Goal: Find specific page/section: Find specific page/section

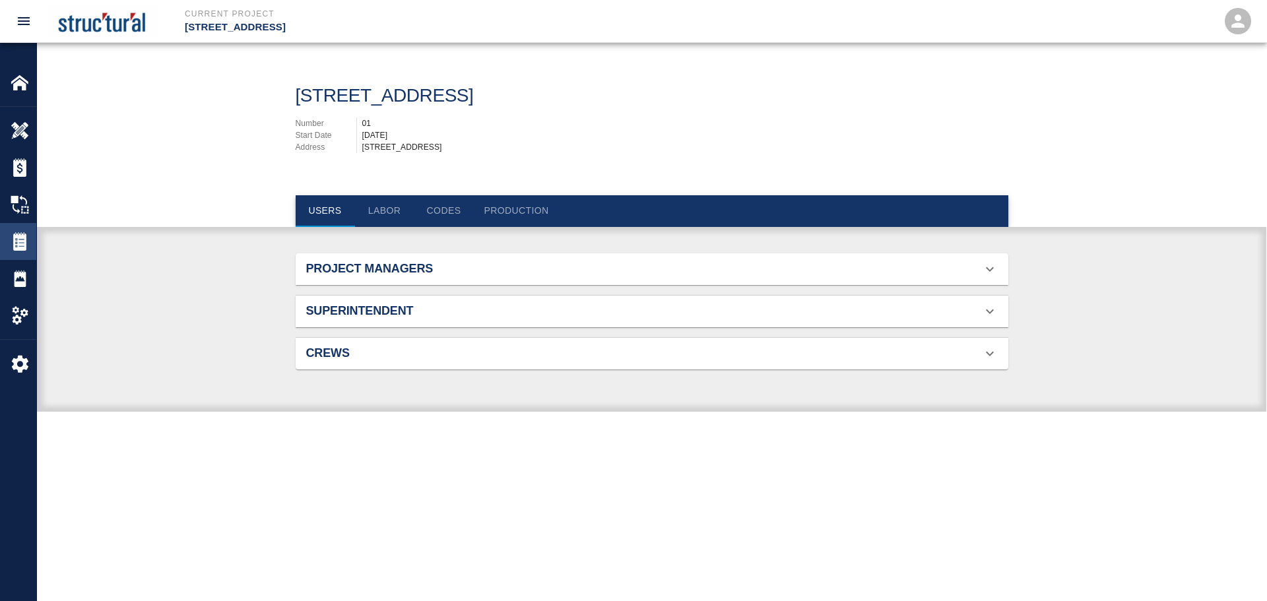
click at [19, 244] on img at bounding box center [20, 241] width 18 height 18
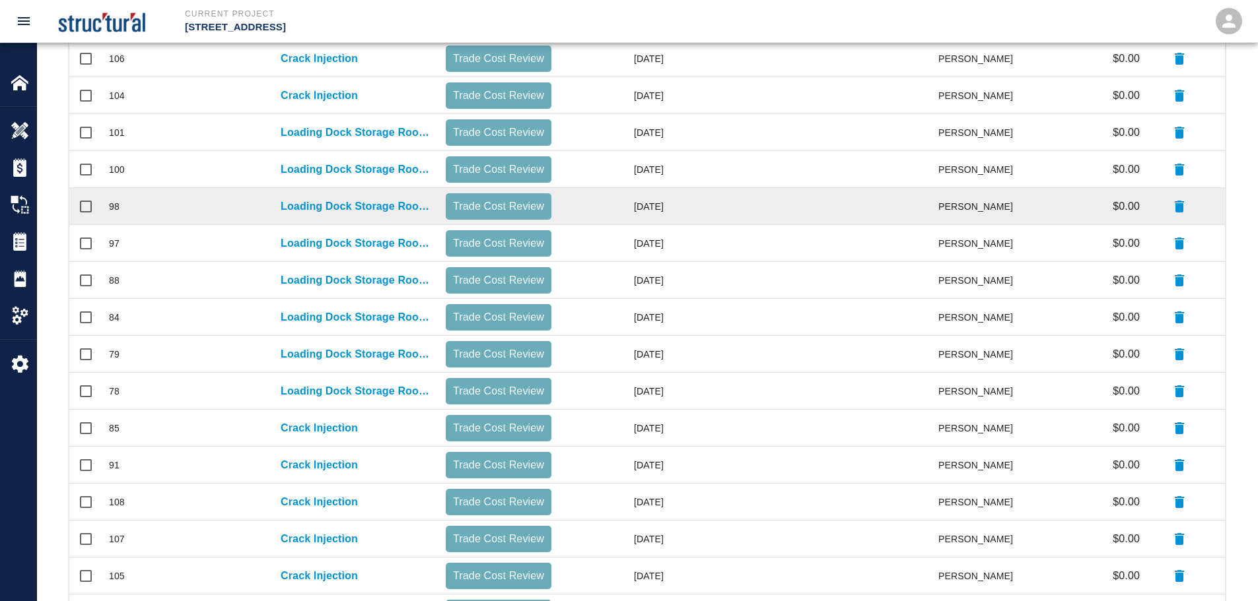
scroll to position [235, 0]
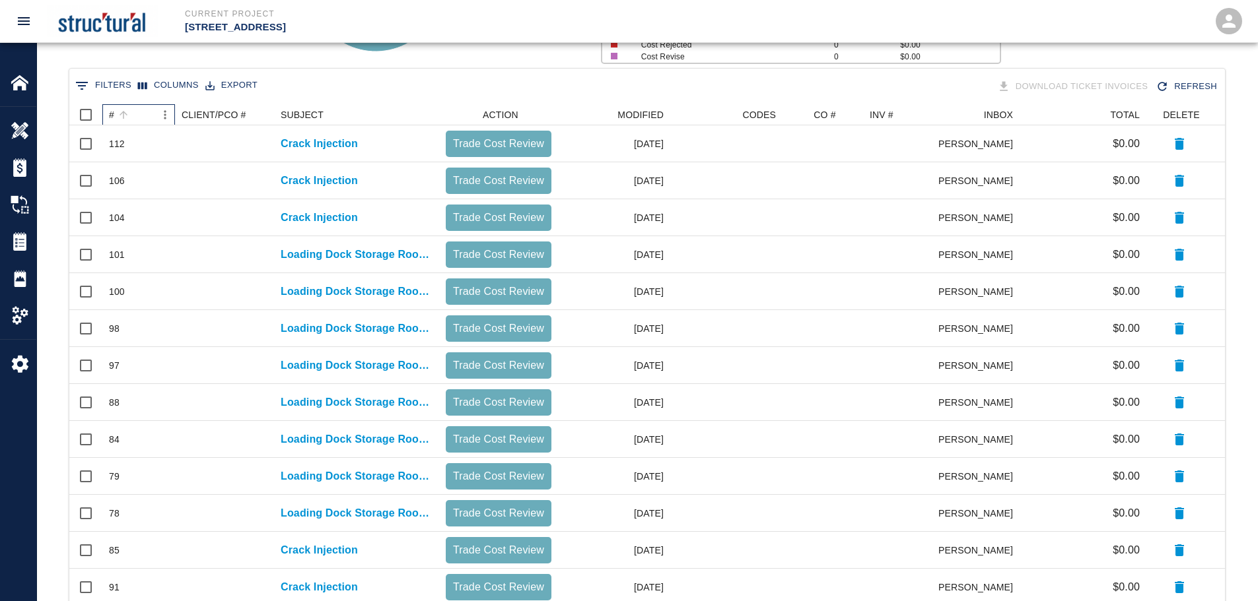
click at [112, 115] on div "#" at bounding box center [111, 114] width 5 height 21
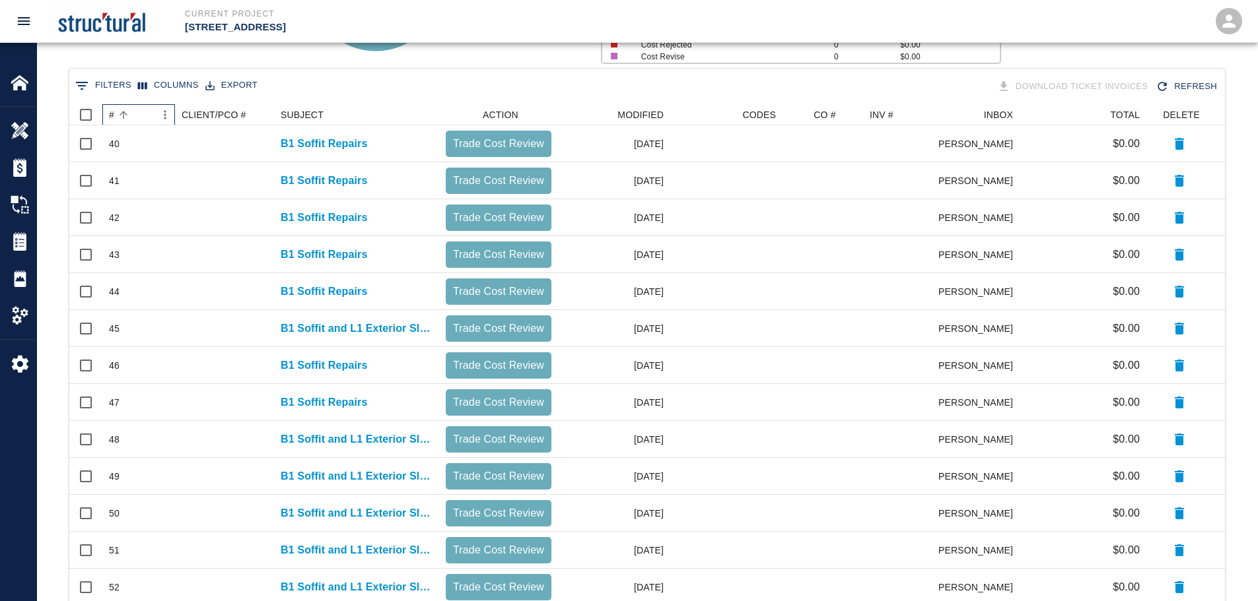
click at [112, 115] on div "#" at bounding box center [111, 114] width 5 height 21
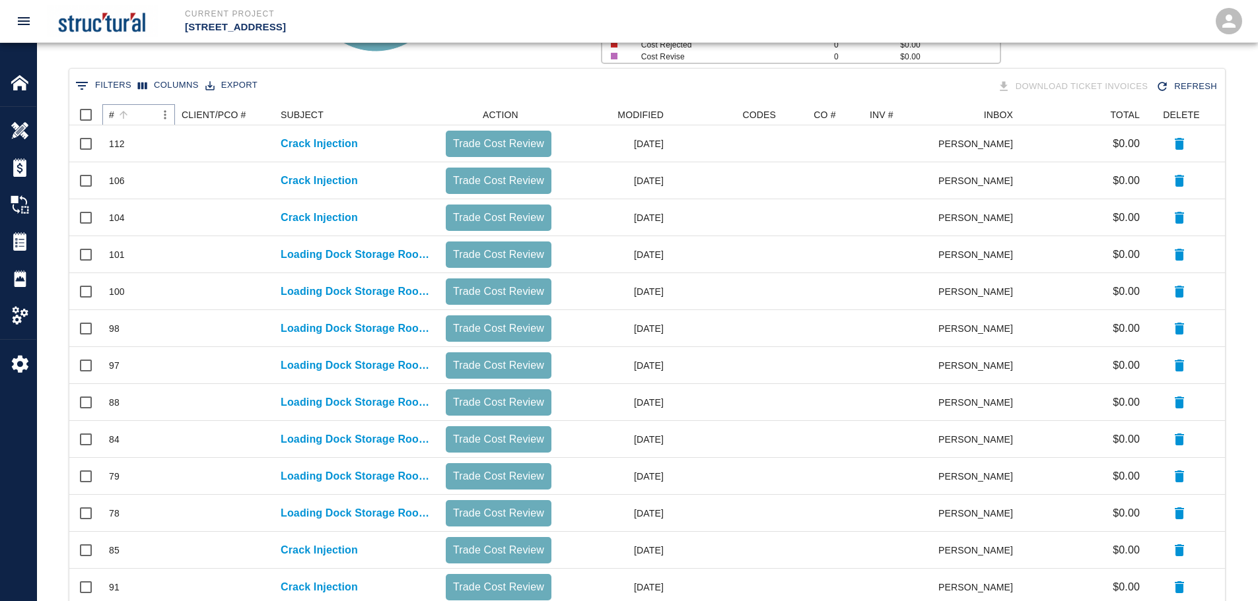
click at [114, 113] on button "Sort" at bounding box center [123, 115] width 18 height 18
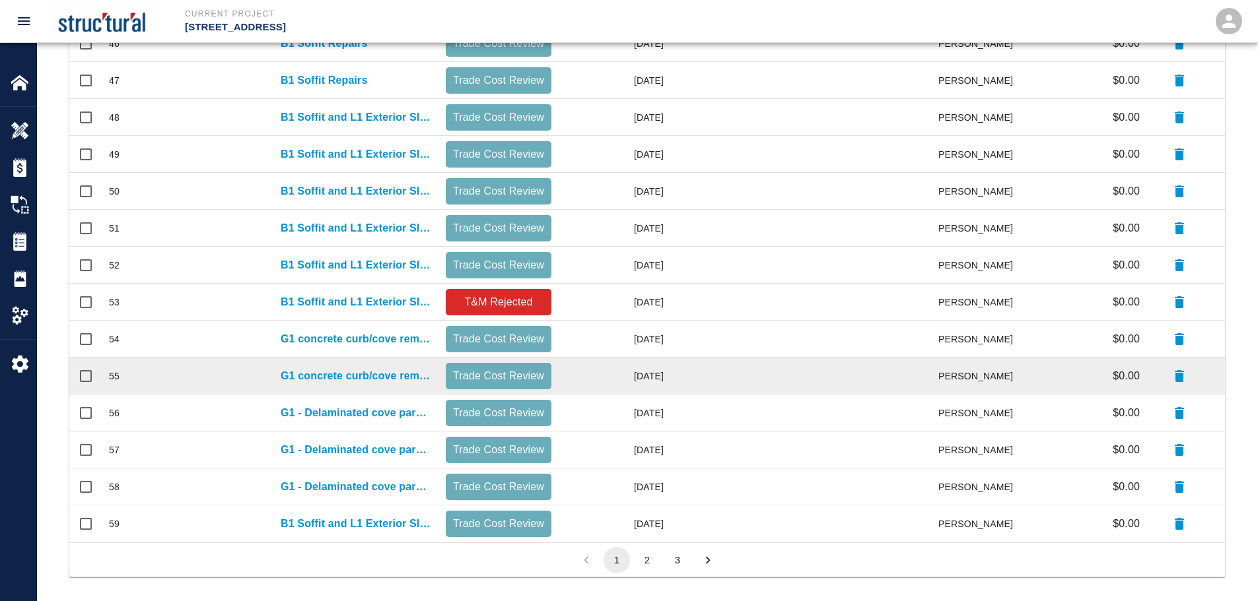
scroll to position [565, 0]
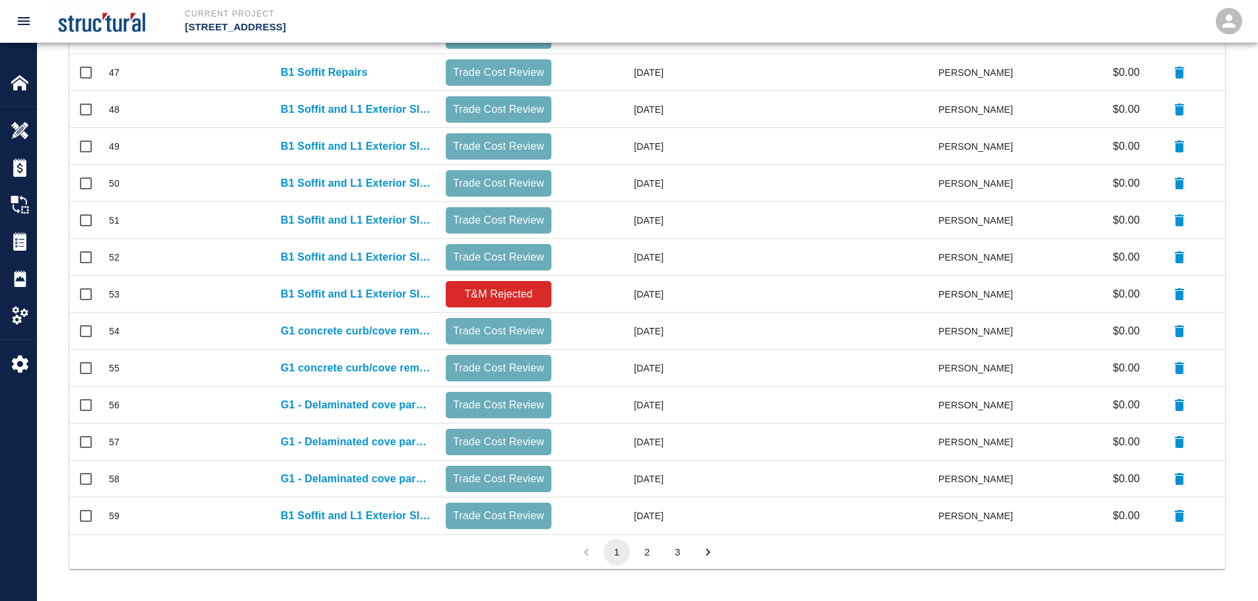
click at [587, 551] on li "pagination navigation" at bounding box center [586, 552] width 30 height 26
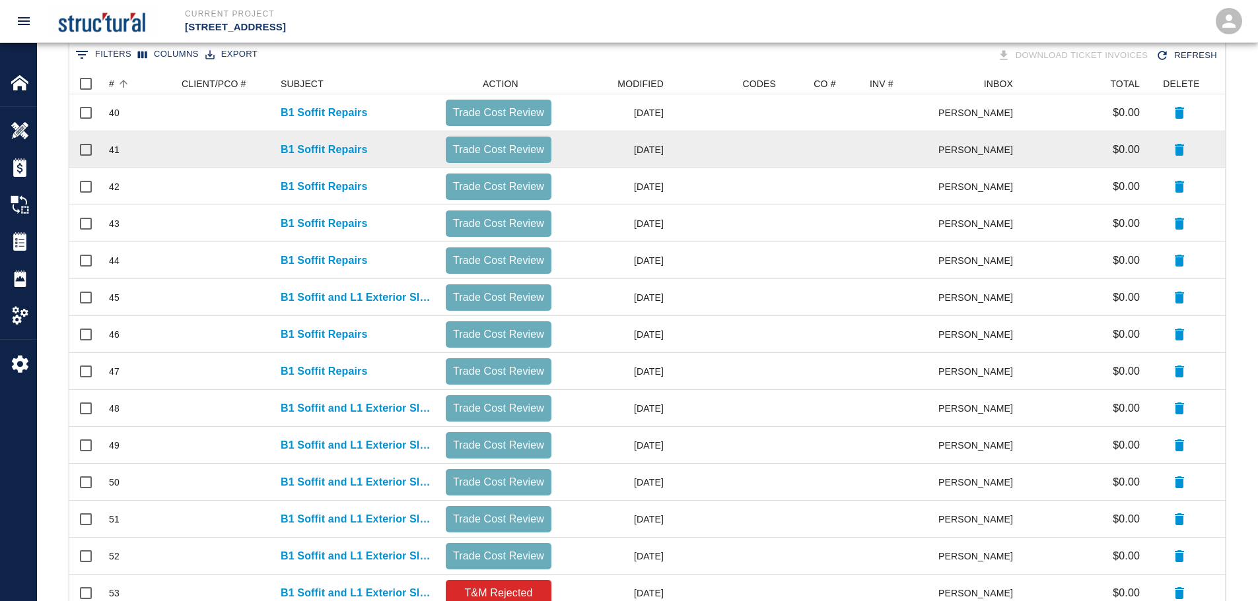
scroll to position [103, 0]
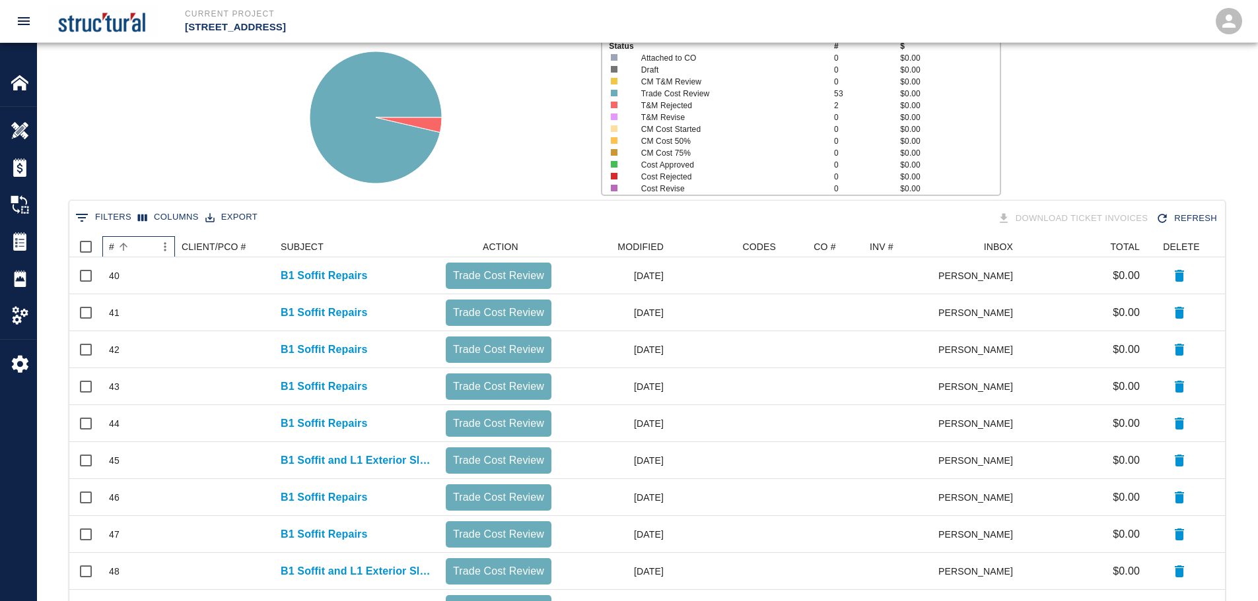
click at [112, 245] on div "#" at bounding box center [111, 246] width 5 height 21
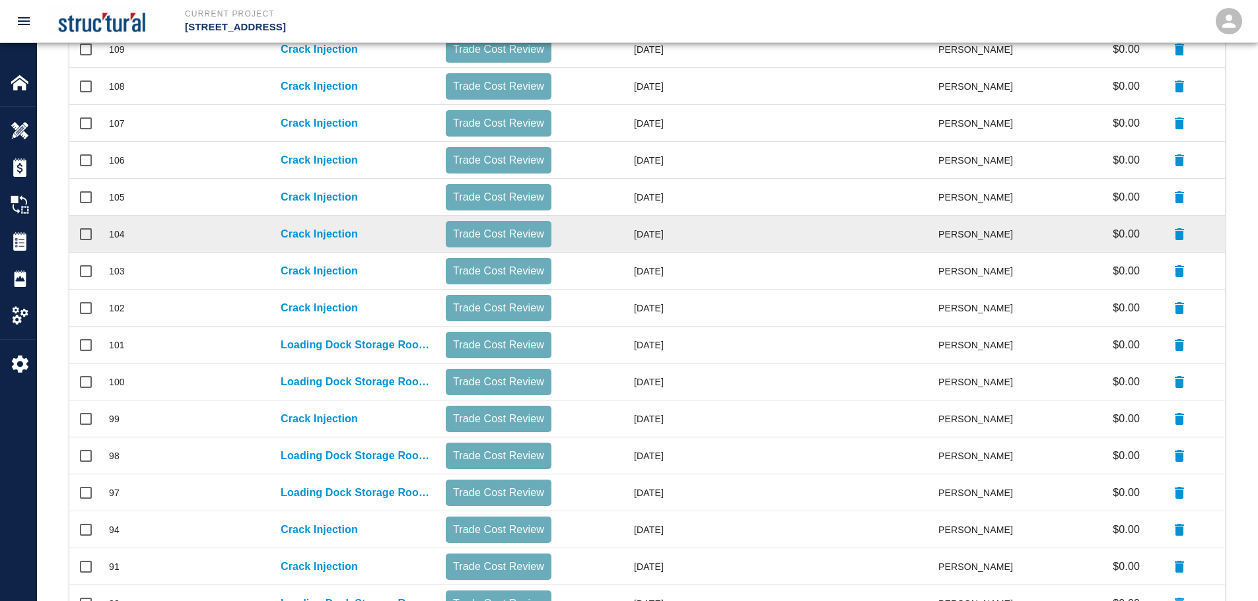
scroll to position [565, 0]
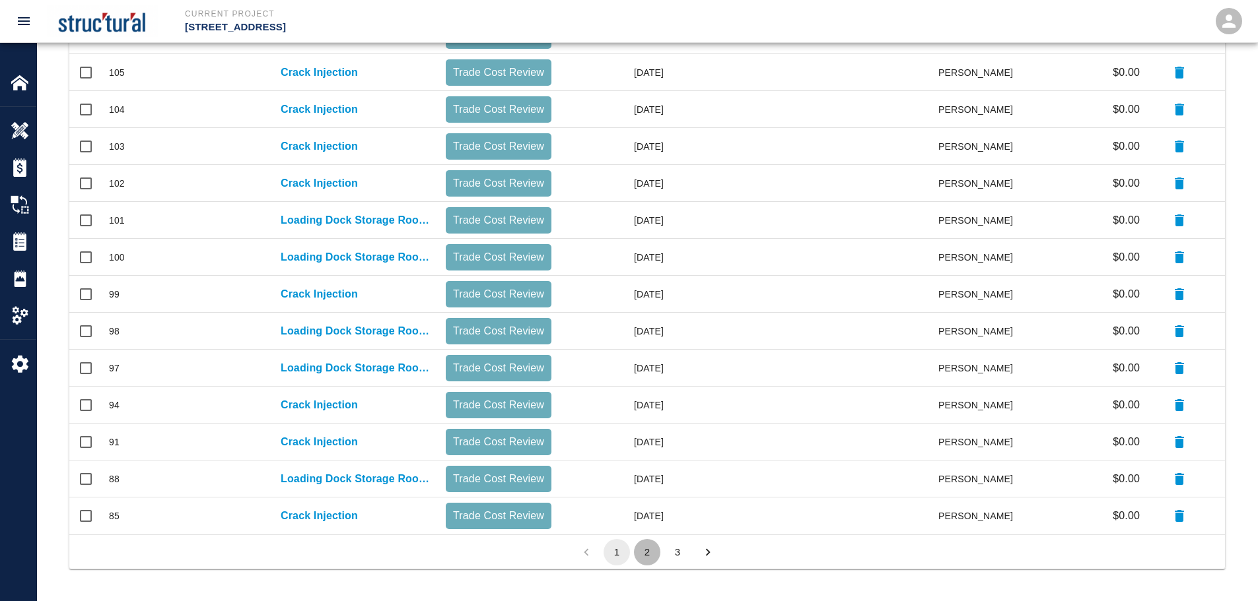
click at [642, 552] on button "2" at bounding box center [647, 552] width 26 height 26
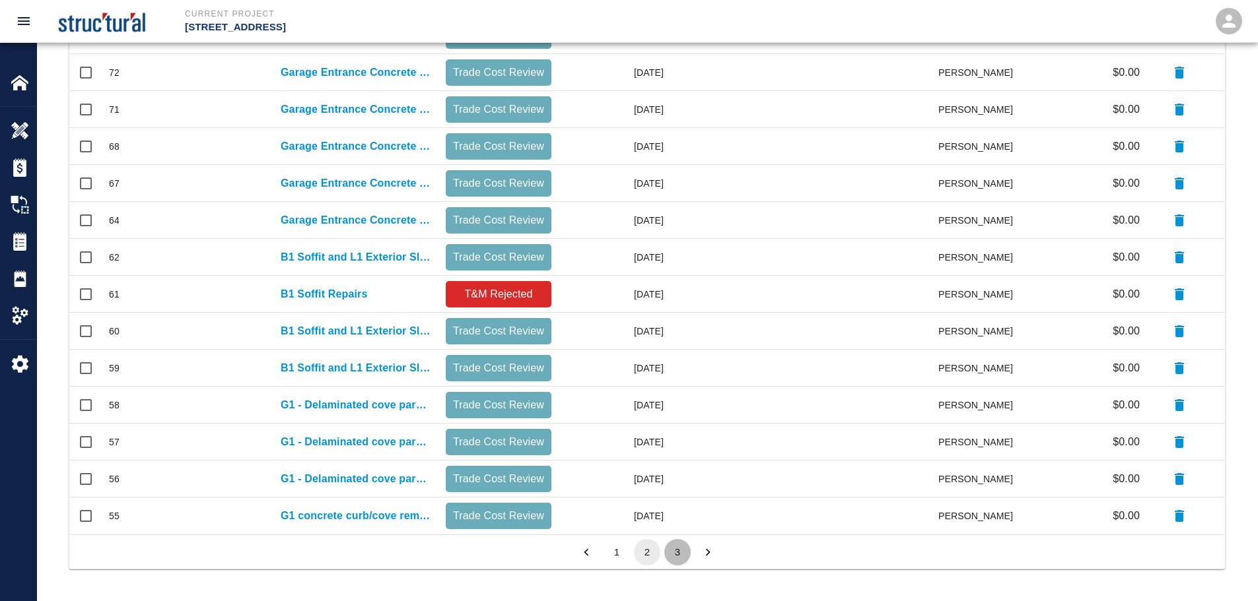
click at [676, 557] on button "3" at bounding box center [677, 552] width 26 height 26
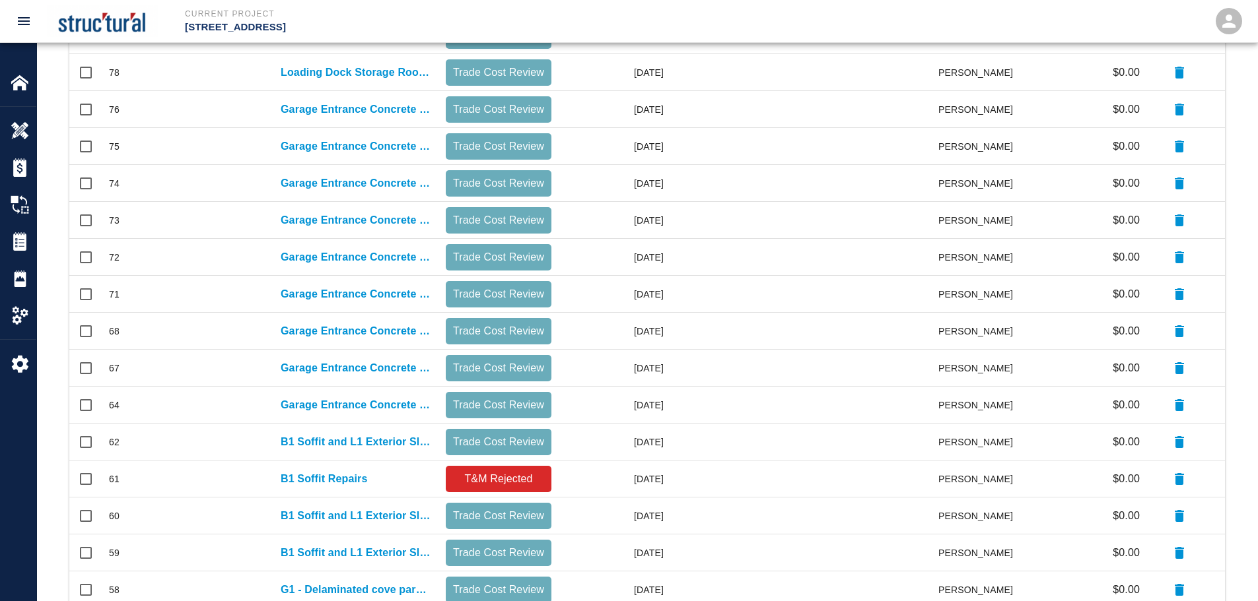
scroll to position [566, 1145]
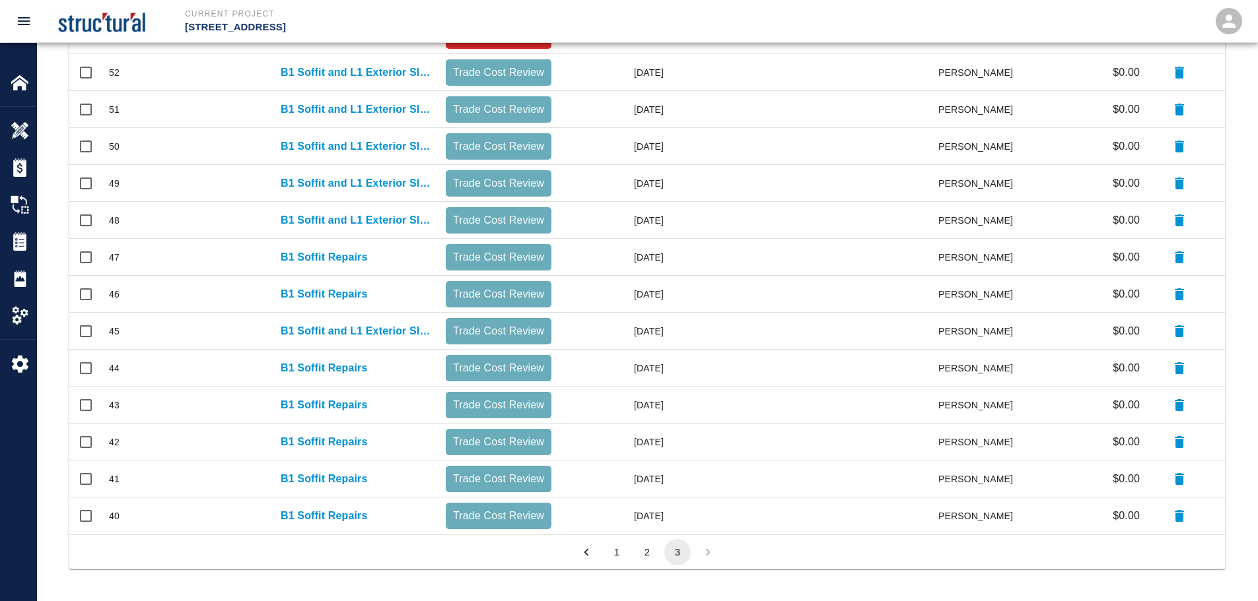
click at [710, 552] on li "pagination navigation" at bounding box center [707, 552] width 30 height 26
click at [708, 556] on li "pagination navigation" at bounding box center [707, 552] width 30 height 26
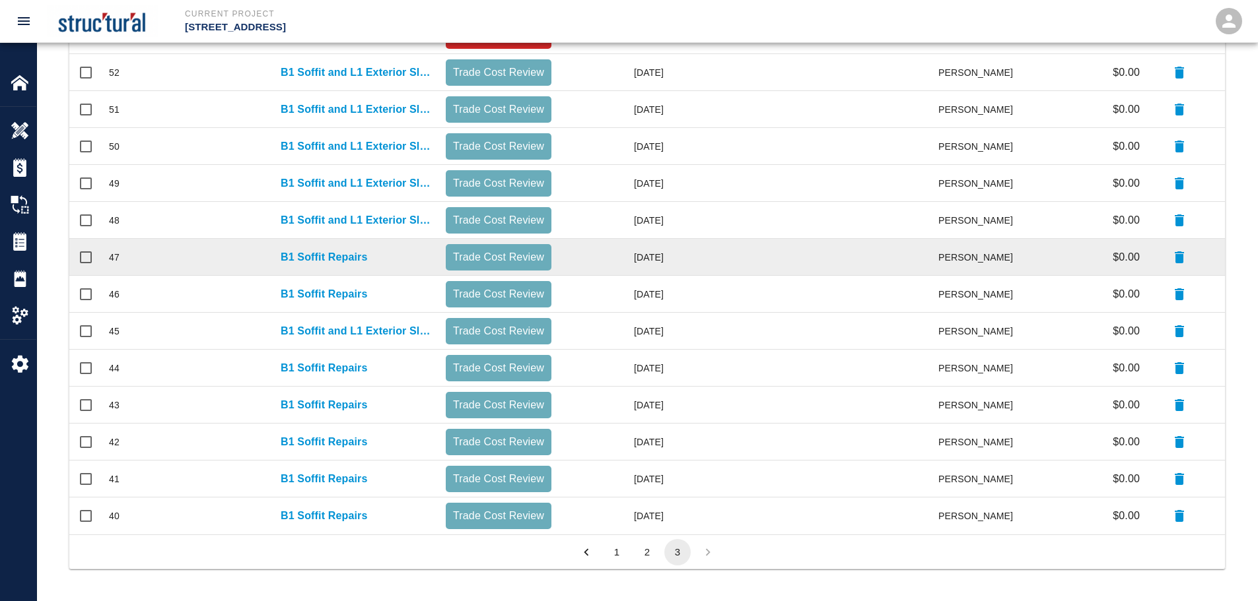
scroll to position [50, 0]
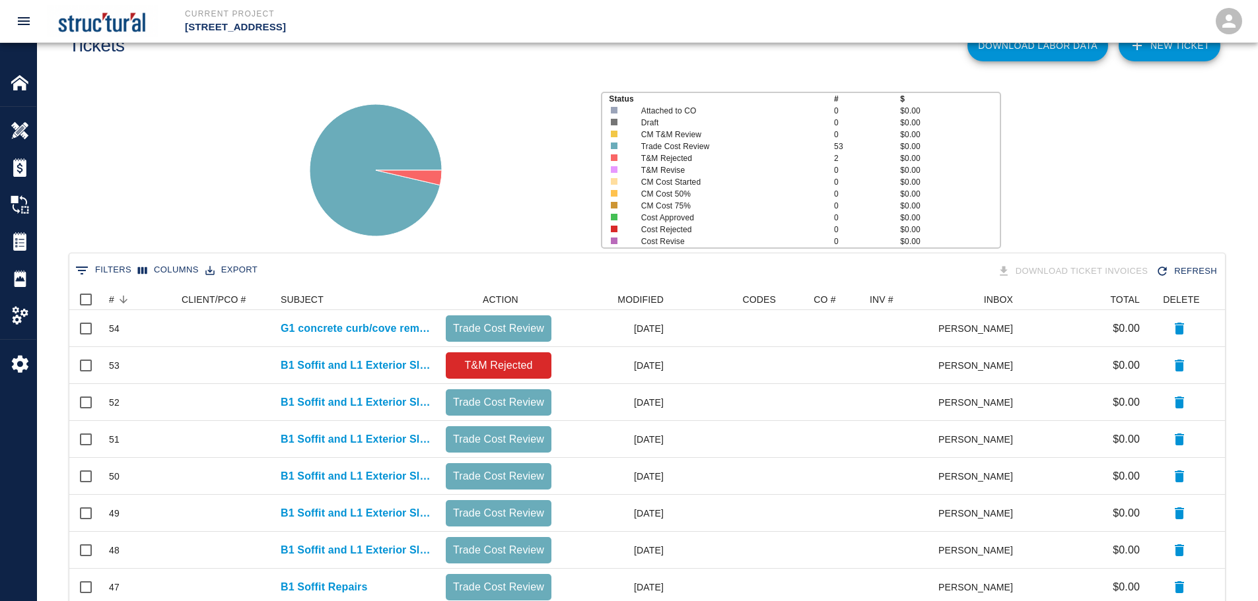
click at [108, 271] on button "0 Filters" at bounding box center [103, 270] width 63 height 21
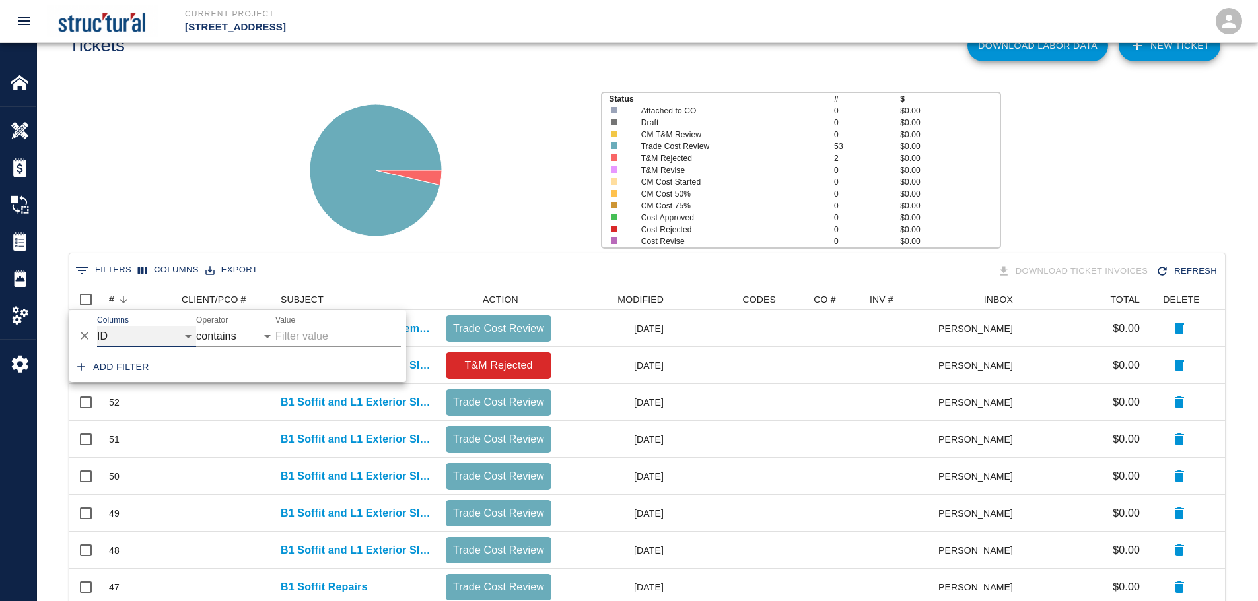
click at [185, 337] on select "ID # CLIENT/PCO # SUBJECT DESCRIPTION ACTION WORK MODIFIED CREATED CODES CO # I…" at bounding box center [146, 336] width 99 height 21
click at [97, 326] on select "ID # CLIENT/PCO # SUBJECT DESCRIPTION ACTION WORK MODIFIED CREATED CODES CO # I…" at bounding box center [146, 336] width 99 height 21
select select "number"
select select "="
click at [324, 337] on input "Value" at bounding box center [337, 336] width 125 height 21
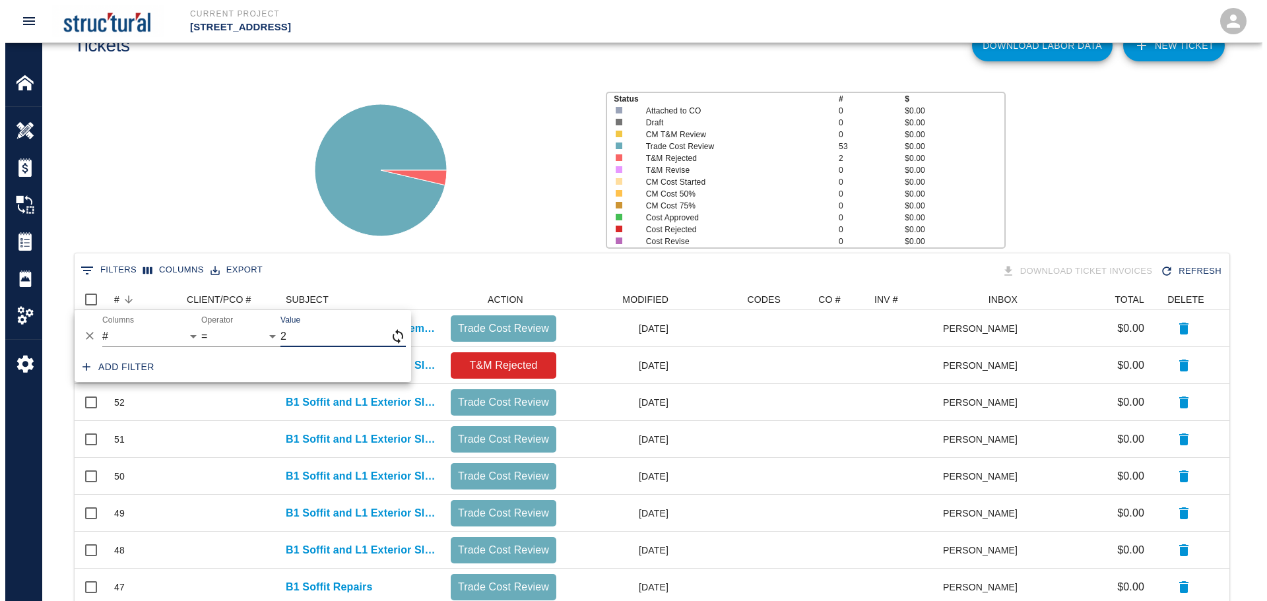
scroll to position [11, 11]
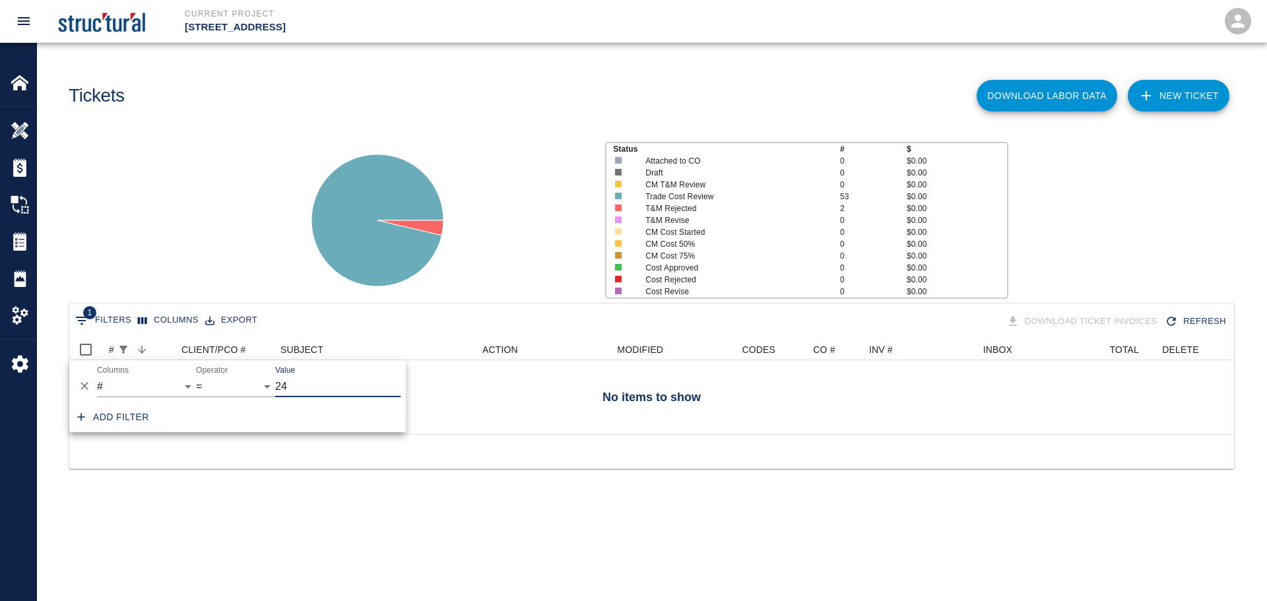
type input "24"
click at [441, 437] on div at bounding box center [651, 451] width 1165 height 34
